Goal: Information Seeking & Learning: Learn about a topic

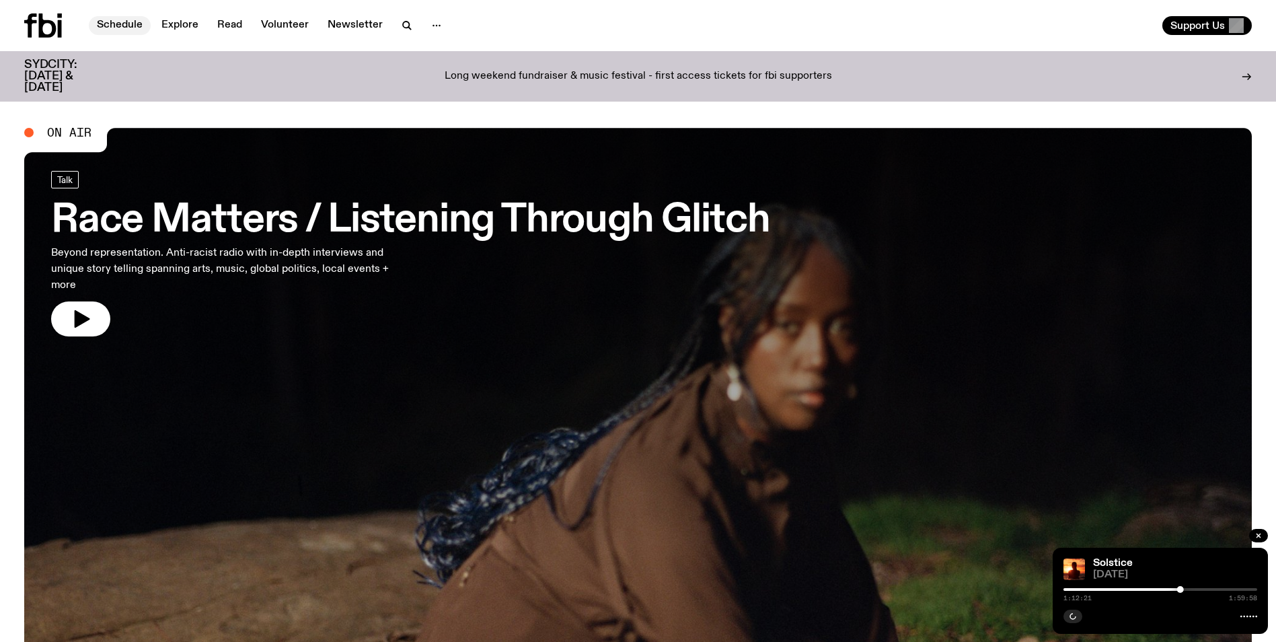
click at [118, 27] on link "Schedule" at bounding box center [120, 25] width 62 height 19
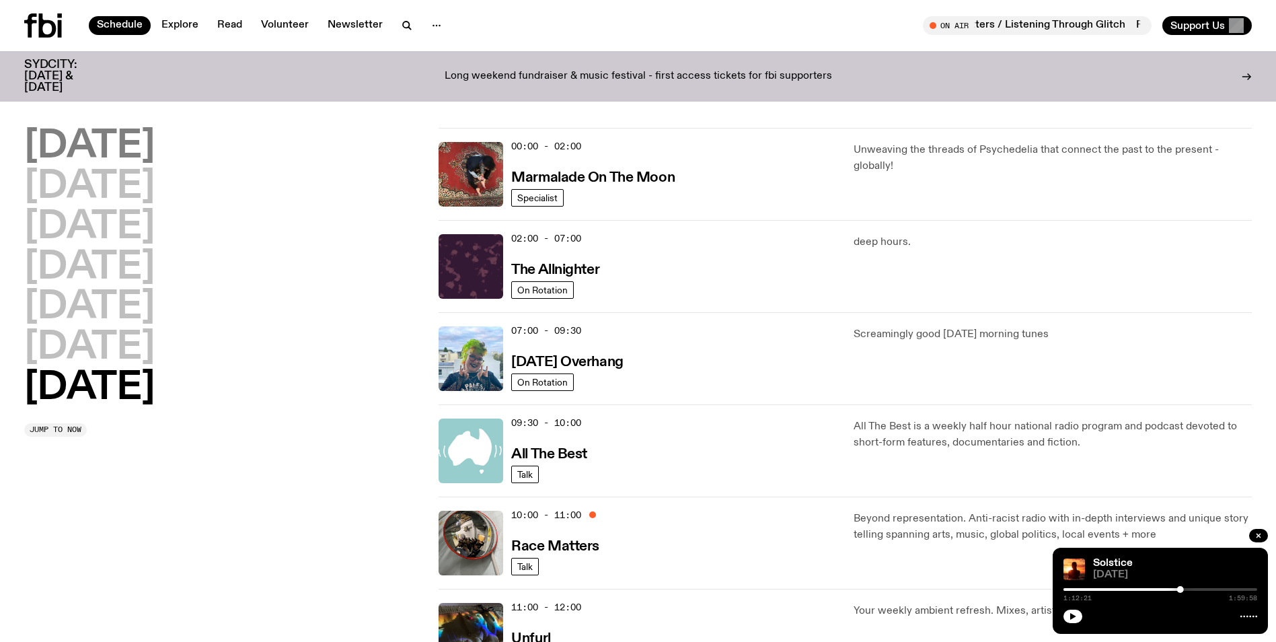
click at [100, 143] on h2 "[DATE]" at bounding box center [89, 147] width 131 height 38
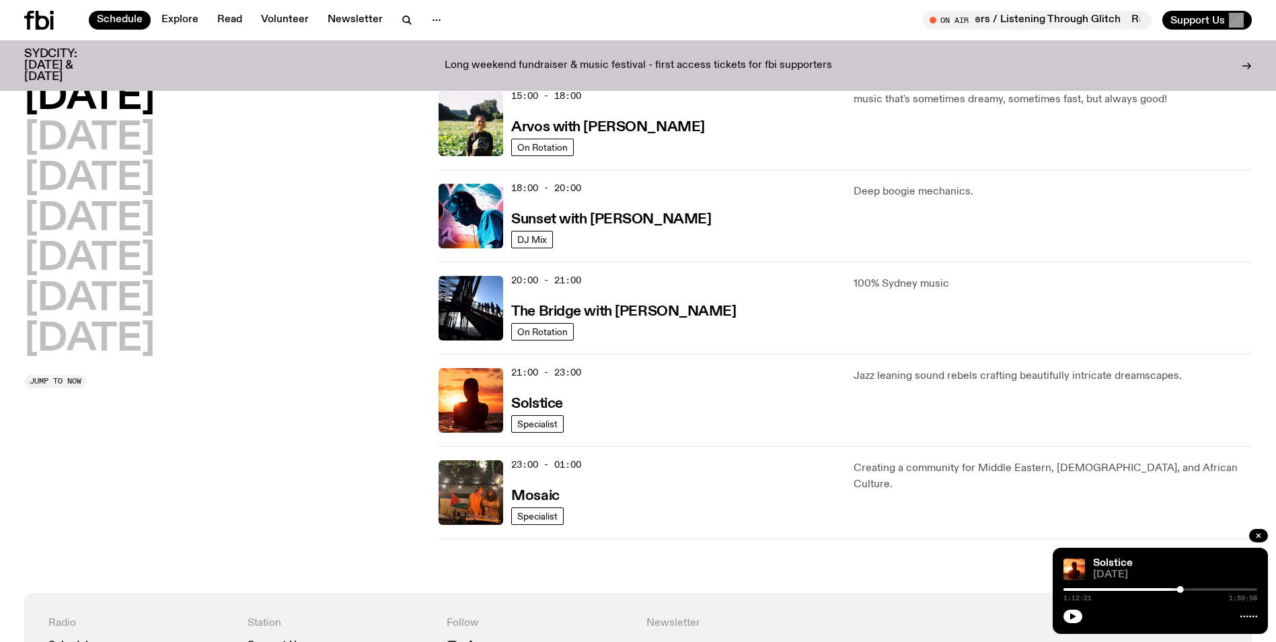
scroll to position [501, 0]
click at [476, 396] on img at bounding box center [471, 399] width 65 height 65
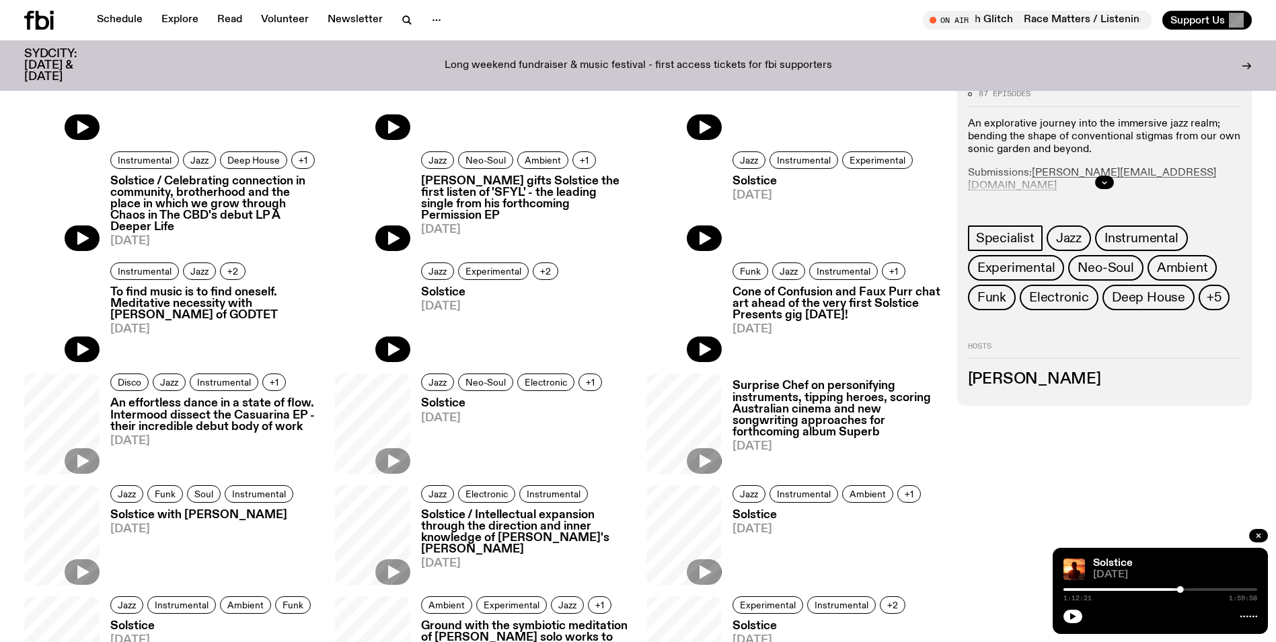
scroll to position [659, 0]
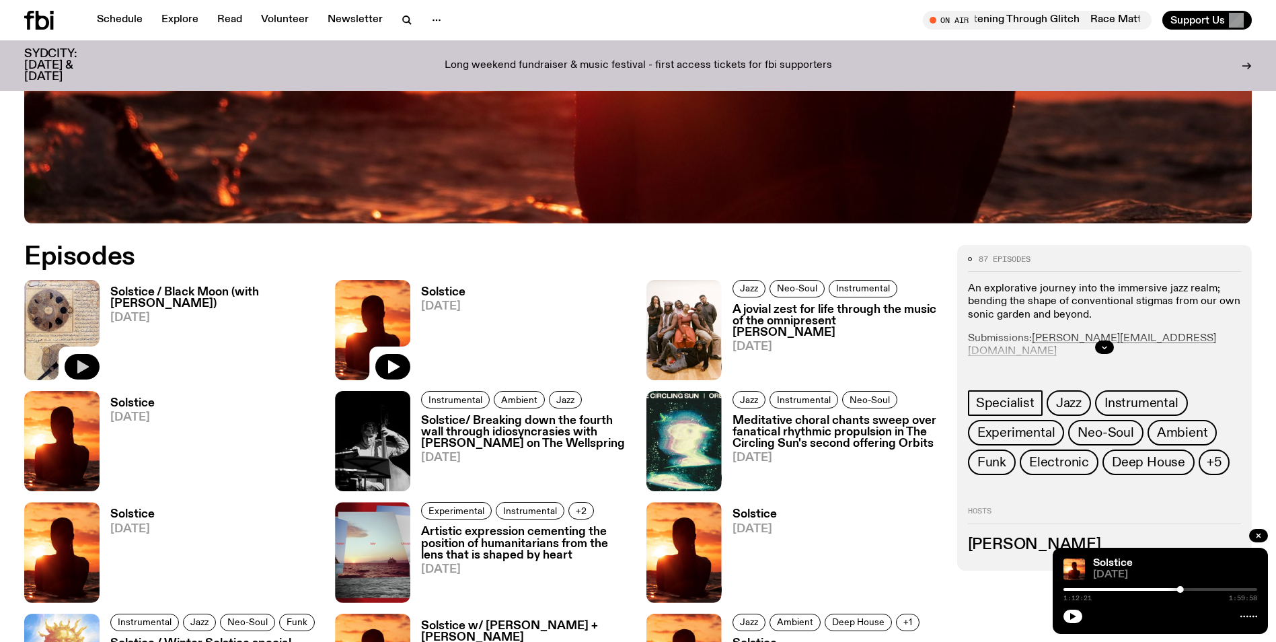
click at [78, 365] on icon "button" at bounding box center [82, 366] width 11 height 13
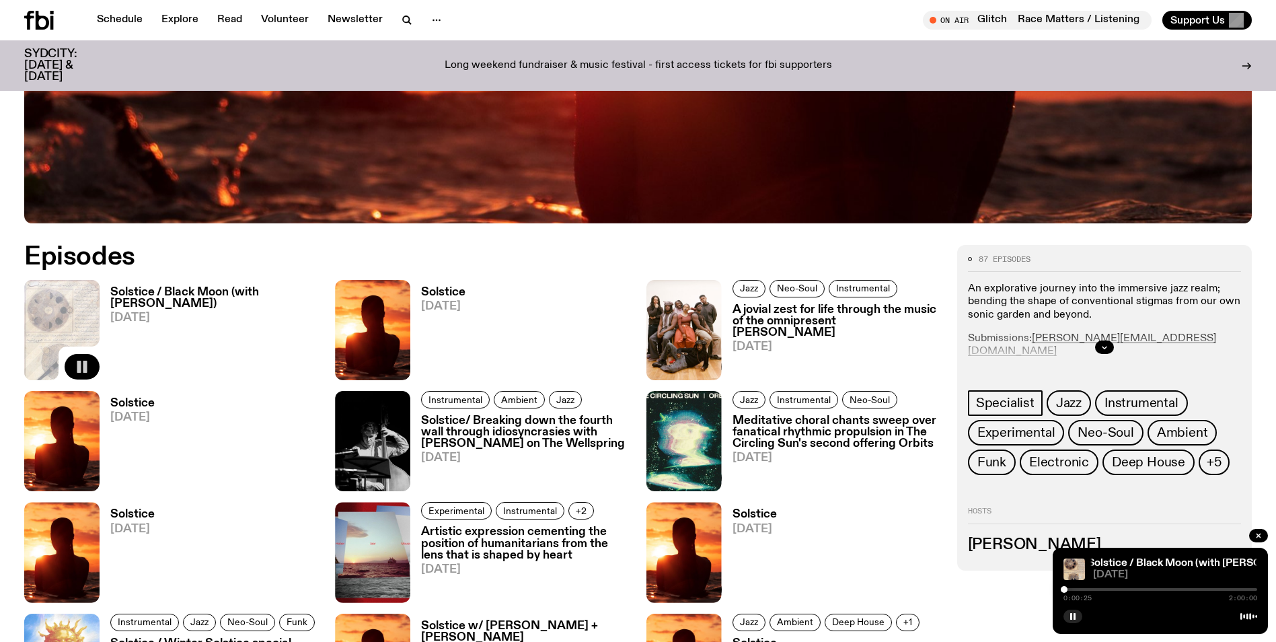
click at [75, 361] on icon "button" at bounding box center [82, 367] width 16 height 16
click at [1070, 615] on icon "button" at bounding box center [1073, 616] width 8 height 8
click at [84, 368] on rect "button" at bounding box center [85, 367] width 4 height 12
click at [84, 368] on icon "button" at bounding box center [82, 366] width 11 height 13
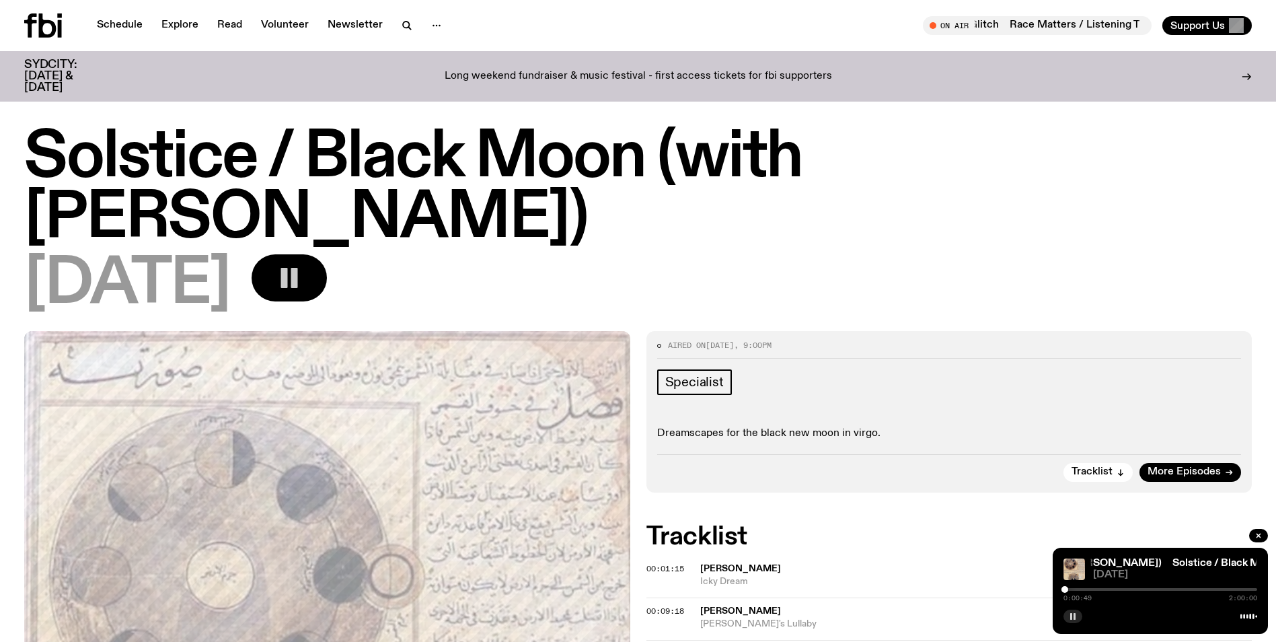
click at [303, 279] on icon "button" at bounding box center [289, 277] width 27 height 27
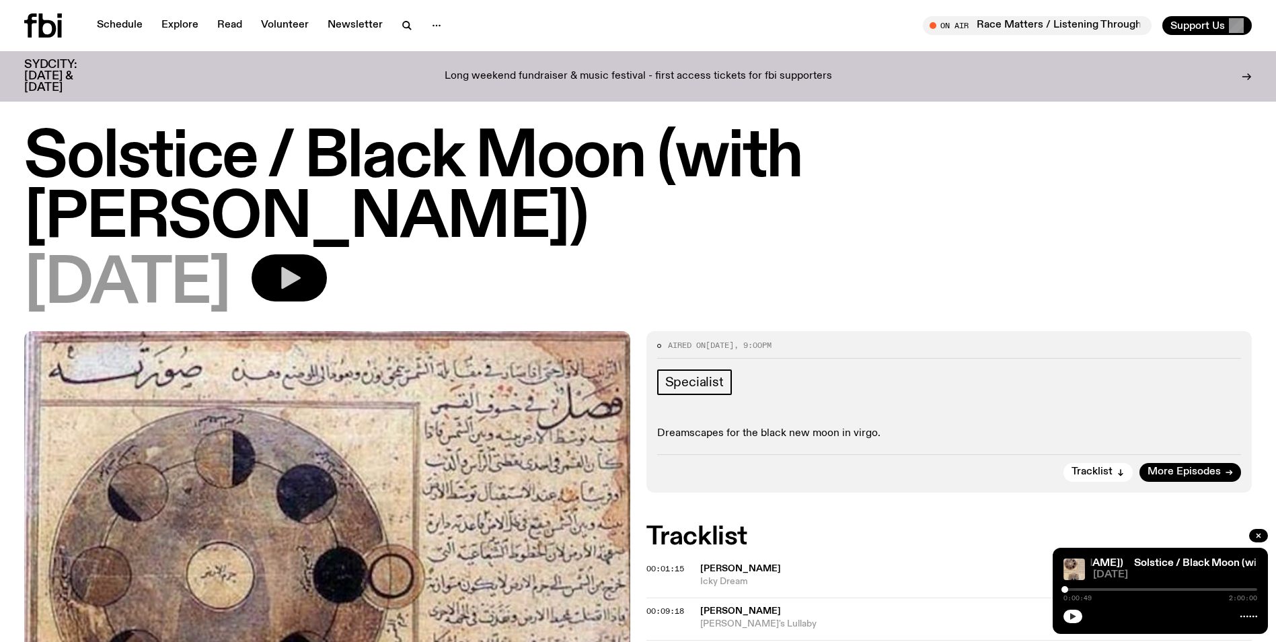
click at [301, 279] on icon "button" at bounding box center [291, 278] width 20 height 22
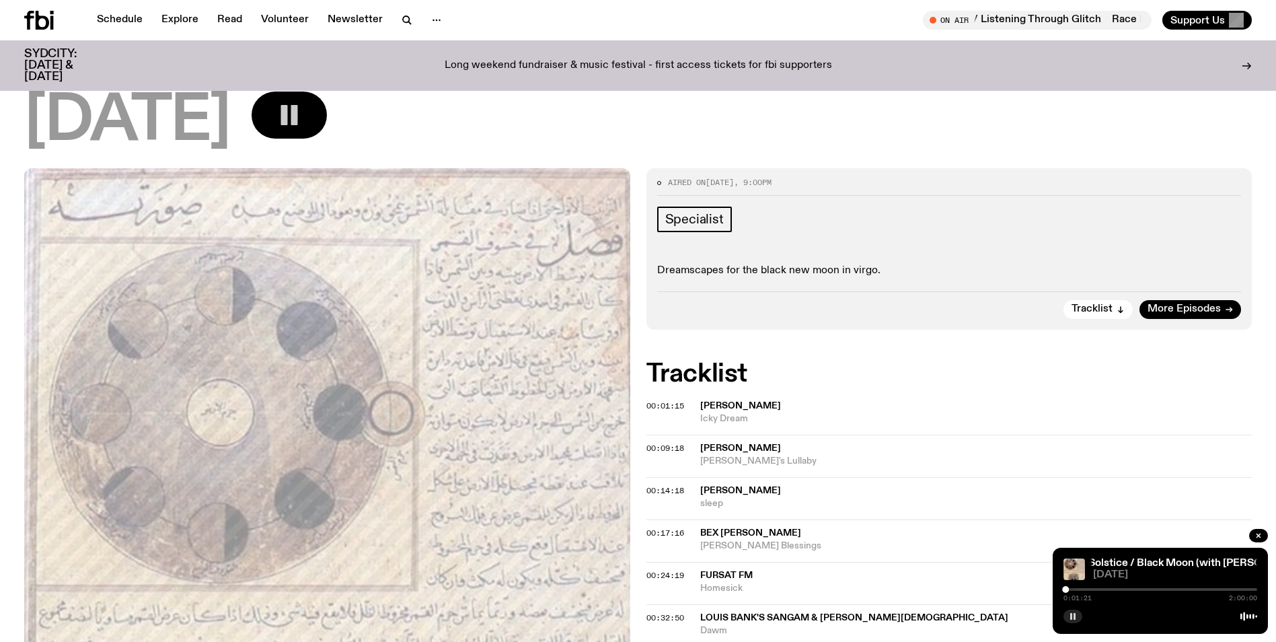
scroll to position [153, 0]
click at [298, 114] on rect "button" at bounding box center [294, 114] width 7 height 20
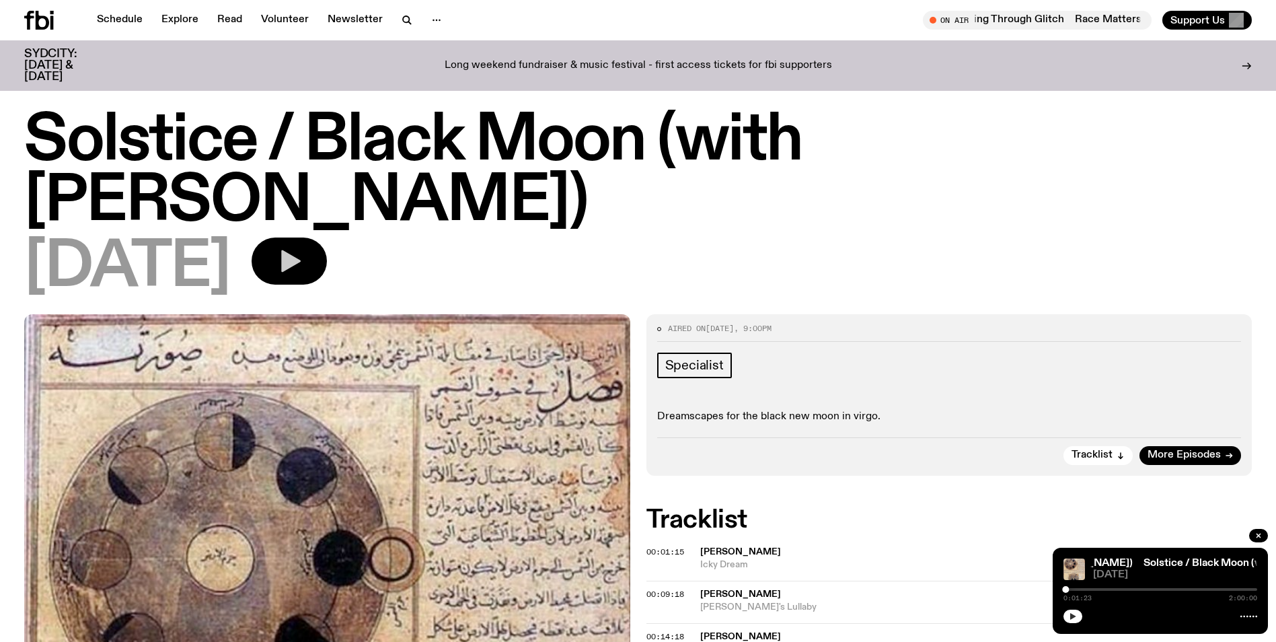
scroll to position [5, 0]
click at [1075, 610] on button "button" at bounding box center [1073, 616] width 19 height 13
